Goal: Understand process/instructions

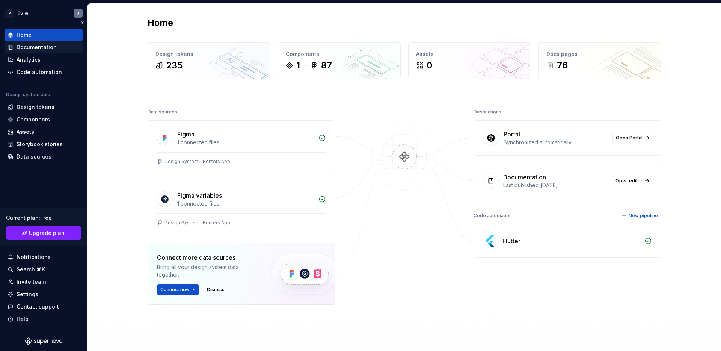
click at [56, 48] on div "Documentation" at bounding box center [44, 48] width 72 height 8
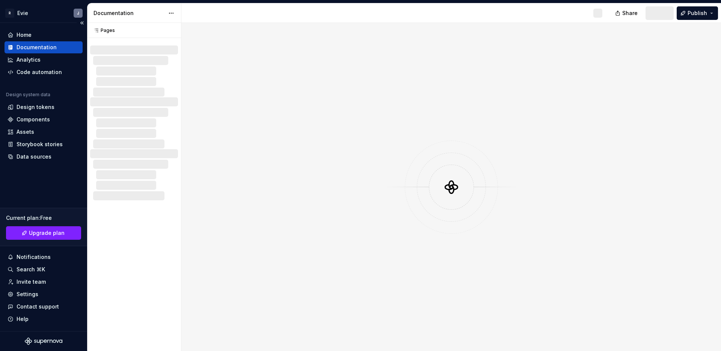
click at [56, 48] on div "Documentation" at bounding box center [44, 48] width 72 height 8
click at [666, 12] on button "Preview" at bounding box center [655, 13] width 37 height 14
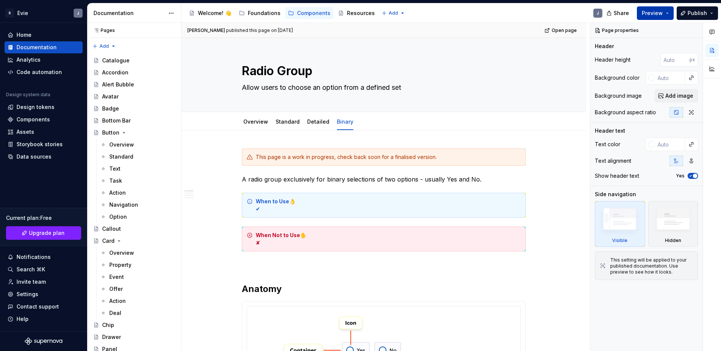
click at [664, 13] on button "Preview" at bounding box center [655, 13] width 37 height 14
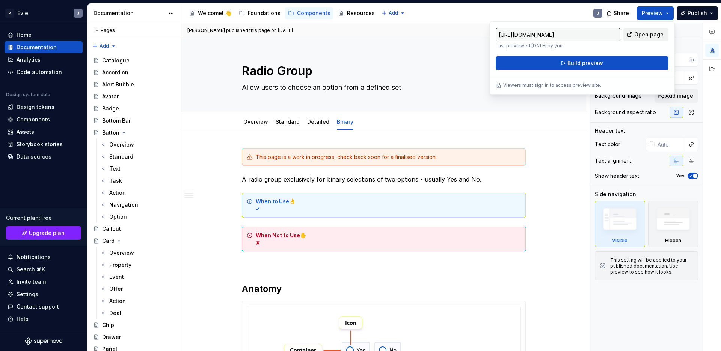
click at [648, 35] on span "Open page" at bounding box center [648, 35] width 29 height 8
type textarea "*"
